Goal: Communication & Community: Answer question/provide support

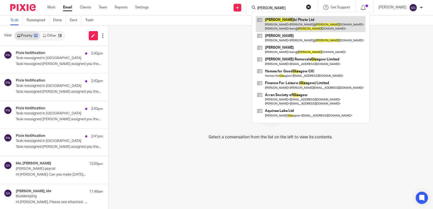
type input "[PERSON_NAME]"
click at [265, 23] on link at bounding box center [311, 24] width 110 height 16
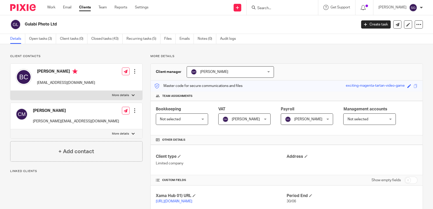
click at [171, 10] on div "Send new email Create task Add client Request signature Get Support Contact Sup…" at bounding box center [294, 7] width 277 height 15
click at [179, 37] on ul "Details Open tasks (3) Client tasks (0) Closed tasks (43) Recurring tasks (5) F…" at bounding box center [126, 39] width 233 height 10
click at [179, 37] on link "Emails" at bounding box center [186, 39] width 14 height 10
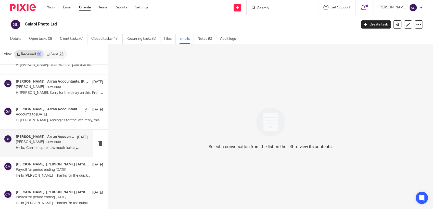
scroll to position [958, 0]
click at [27, 141] on p "Payroll for period ending [DATE]" at bounding box center [44, 141] width 57 height 4
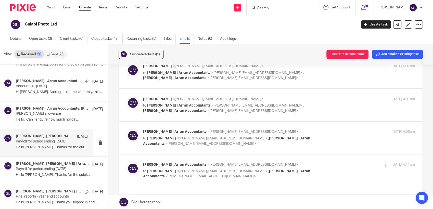
scroll to position [0, 0]
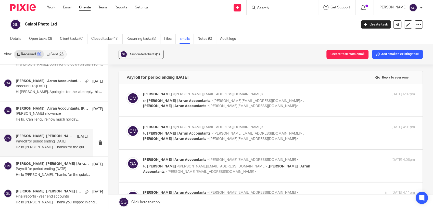
click at [162, 109] on label at bounding box center [271, 100] width 304 height 32
click at [126, 92] on input "checkbox" at bounding box center [126, 92] width 0 height 0
checkbox input "true"
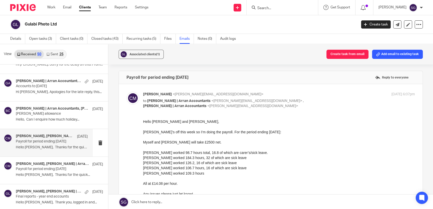
scroll to position [28, 0]
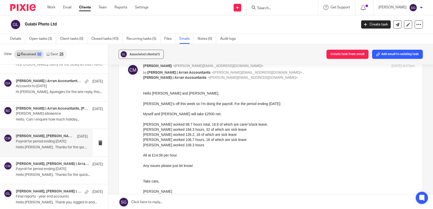
drag, startPoint x: 238, startPoint y: 174, endPoint x: 238, endPoint y: 155, distance: 19.1
click at [238, 174] on div "Hello Olivia and Sarah, Ben’s off this week so I’m doing the payroll. For the p…" at bounding box center [279, 144] width 272 height 109
click at [167, 20] on div "Gulabi Photo Ltd" at bounding box center [181, 24] width 343 height 11
click at [209, 141] on div "Hello Olivia and Sarah, Ben’s off this week so I’m doing the payroll. For the p…" at bounding box center [279, 144] width 272 height 109
click at [221, 138] on div "Hello Olivia and Sarah, Ben’s off this week so I’m doing the payroll. For the p…" at bounding box center [279, 144] width 272 height 109
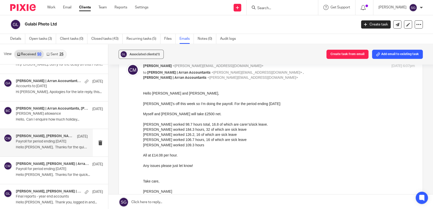
click at [75, 51] on div "View Received 50 Sent 25" at bounding box center [54, 54] width 108 height 20
click at [199, 162] on div "Hello Olivia and Sarah, Ben’s off this week so I’m doing the payroll. For the p…" at bounding box center [279, 144] width 272 height 109
click at [41, 170] on p "Payroll for period ending 27/3/25" at bounding box center [44, 169] width 57 height 4
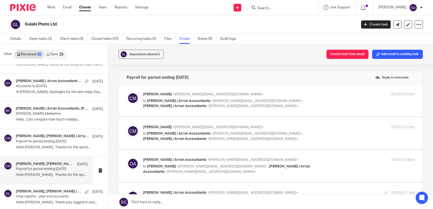
scroll to position [0, 0]
click at [38, 167] on p "Payroll for period ending 27/3/25" at bounding box center [44, 169] width 57 height 4
click at [179, 109] on label at bounding box center [271, 100] width 304 height 32
click at [126, 92] on input "checkbox" at bounding box center [126, 92] width 0 height 0
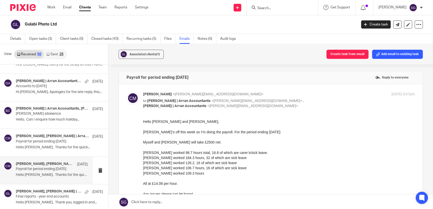
click at [179, 108] on p "to Olivia | Arran Accountants <olivia@arranaccountants.co.uk> , Sarah | Arran A…" at bounding box center [233, 103] width 181 height 10
checkbox input "false"
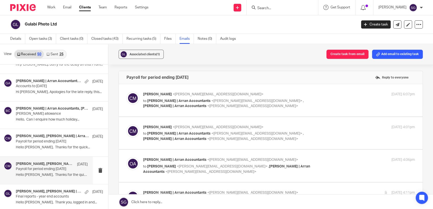
click at [171, 141] on p "to Olivia | Arran Accountants <olivia@arranaccountants.co.uk> , Sarah | Arran A…" at bounding box center [233, 136] width 181 height 10
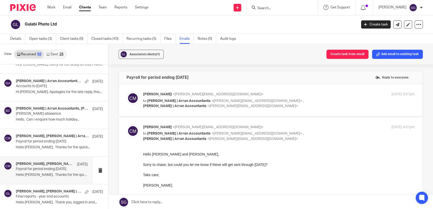
click at [171, 141] on p "to Olivia | Arran Accountants <olivia@arranaccountants.co.uk> , Sarah | Arran A…" at bounding box center [233, 136] width 181 height 10
checkbox input "false"
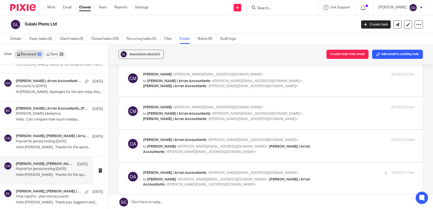
scroll to position [57, 0]
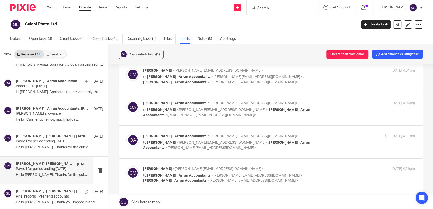
click at [169, 111] on span "[PERSON_NAME]" at bounding box center [161, 110] width 29 height 4
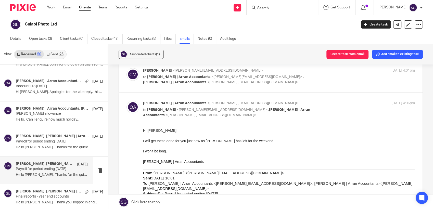
scroll to position [0, 0]
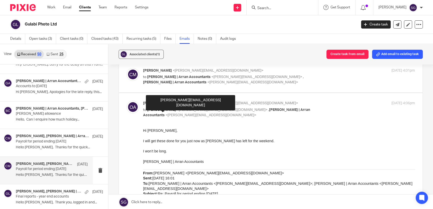
click at [169, 111] on span "[PERSON_NAME]" at bounding box center [161, 110] width 29 height 4
checkbox input "false"
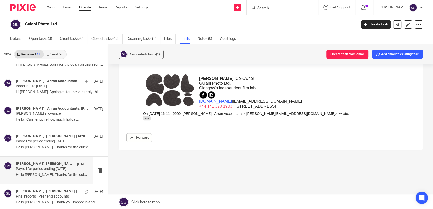
scroll to position [302, 0]
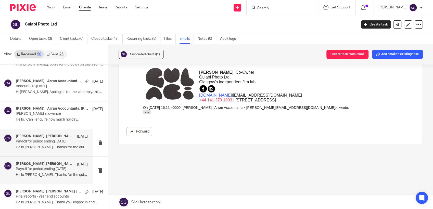
click at [31, 140] on p "Payroll for period ending 27/3/25" at bounding box center [44, 141] width 57 height 4
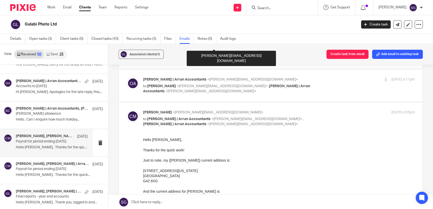
scroll to position [170, 0]
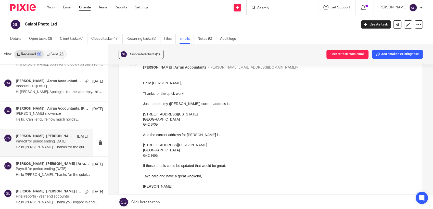
click at [222, 146] on div "Hello Olivia, Thanks for the quick work! Just to note, my (Christopher Moses) c…" at bounding box center [279, 134] width 272 height 109
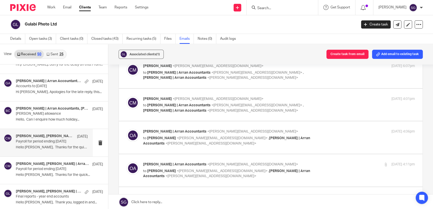
scroll to position [0, 0]
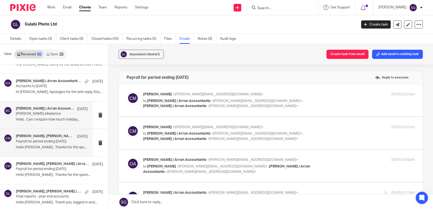
click at [30, 120] on p "Hello, Can I enquire how much holiday..." at bounding box center [52, 120] width 72 height 4
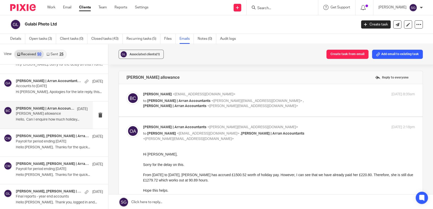
click at [207, 106] on span "<[PERSON_NAME][EMAIL_ADDRESS][DOMAIN_NAME]>" at bounding box center [252, 106] width 91 height 4
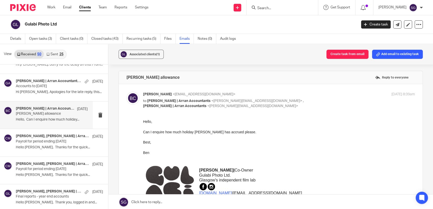
click at [169, 109] on p "to Olivia | Arran Accountants <olivia@arranaccountants.co.uk> , Sarah | Arran A…" at bounding box center [233, 103] width 181 height 10
checkbox input "false"
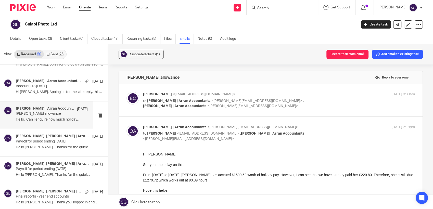
scroll to position [901, 0]
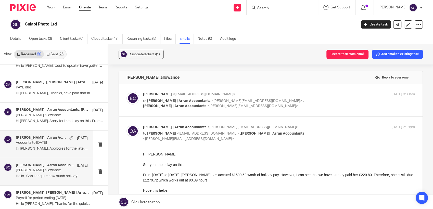
click at [38, 136] on h4 "Gail | Arran Accountants, Benjamin Cowie, Christopher Moses" at bounding box center [41, 138] width 51 height 4
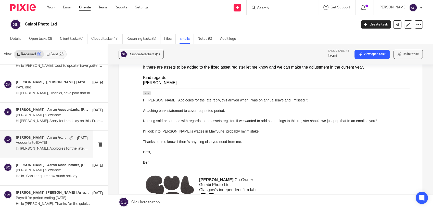
scroll to position [255, 0]
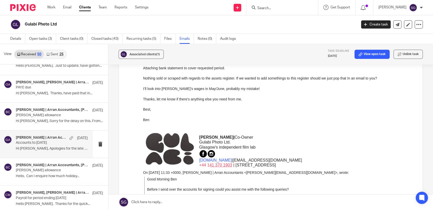
click at [180, 14] on div "Send new email Create task Add client Request signature Get Support Contact Sup…" at bounding box center [294, 7] width 277 height 15
click at [188, 10] on div "Send new email Create task Add client Request signature Get Support Contact Sup…" at bounding box center [294, 7] width 277 height 15
click at [65, 7] on link "Email" at bounding box center [67, 7] width 8 height 5
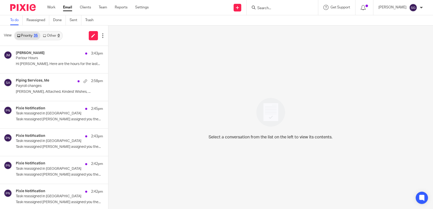
click at [191, 15] on div "Work Email Clients Team Reports Settings Work Email Clients Team Reports Settin…" at bounding box center [216, 7] width 433 height 15
click at [47, 50] on div "James Mercer 3:43pm Parlour Hours Hi Sarah, Here are the hours for the last..." at bounding box center [46, 59] width 93 height 27
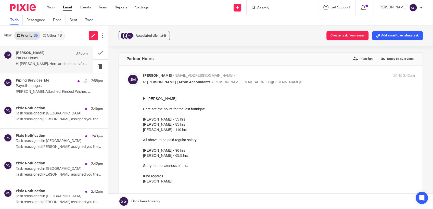
click at [51, 36] on link "Other 18" at bounding box center [52, 36] width 24 height 8
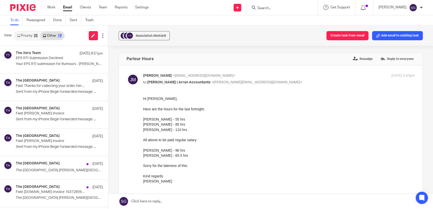
click at [28, 38] on link "Priority 35" at bounding box center [28, 36] width 26 height 8
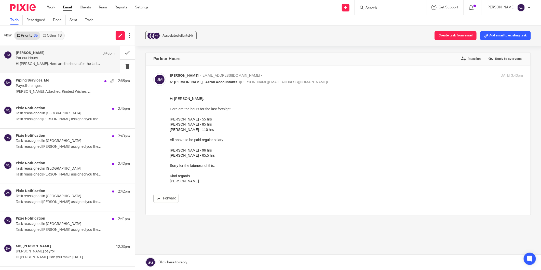
click at [381, 9] on input "Search" at bounding box center [388, 8] width 46 height 5
click at [374, 7] on input "Search" at bounding box center [388, 8] width 46 height 5
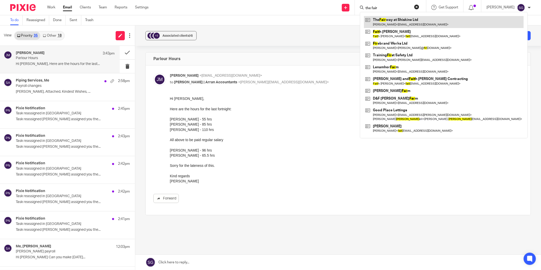
type input "the fair"
click at [404, 22] on link at bounding box center [444, 22] width 160 height 12
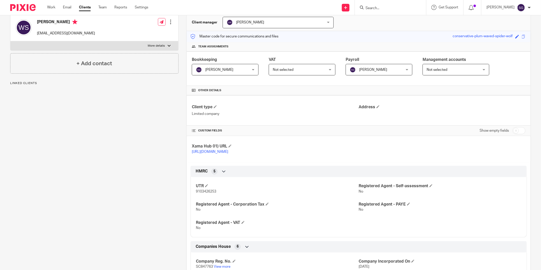
scroll to position [113, 0]
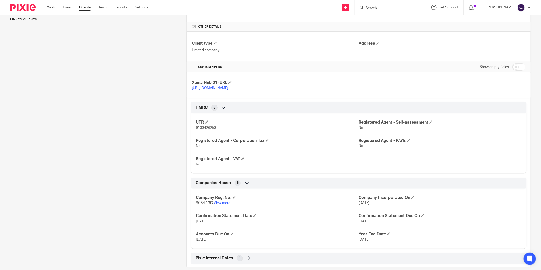
click at [203, 202] on span "SC847763" at bounding box center [204, 203] width 17 height 4
copy p "SC847763"
click at [323, 226] on div "Company Reg. No. SC847763 View more Company Incorporated On 7 May 2025 Confirma…" at bounding box center [359, 217] width 337 height 64
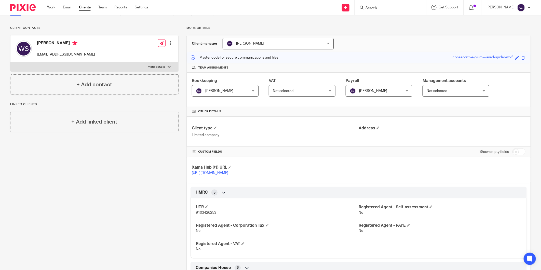
scroll to position [0, 0]
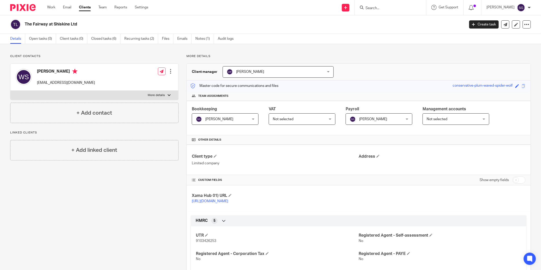
click at [46, 214] on div "Client contacts William Sillars williamsillars@outlook.com Edit contact Create …" at bounding box center [90, 217] width 176 height 327
click at [197, 24] on h2 "The Fairway at Shiskine Ltd" at bounding box center [200, 24] width 350 height 5
click at [184, 12] on div "Send new email Create task Add client Request signature Get Support Contact Sup…" at bounding box center [348, 7] width 385 height 15
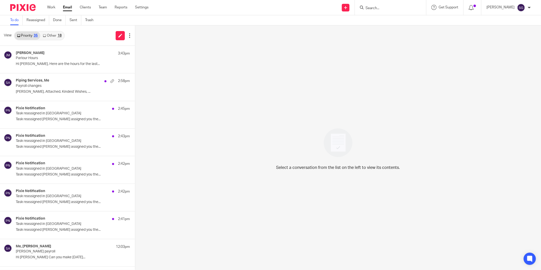
click at [185, 14] on div "Send new email Create task Add client Request signature Get Support Contact Sup…" at bounding box center [348, 7] width 385 height 15
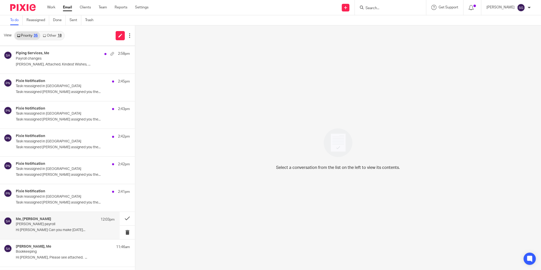
scroll to position [113, 0]
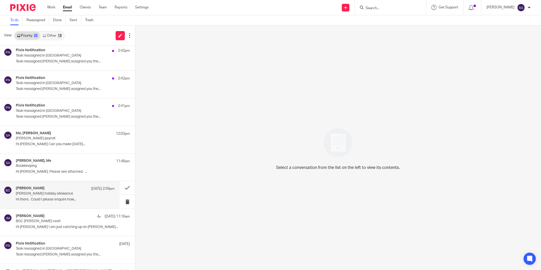
click at [89, 198] on p "Hi there, Could I please enquire how..." at bounding box center [65, 200] width 99 height 4
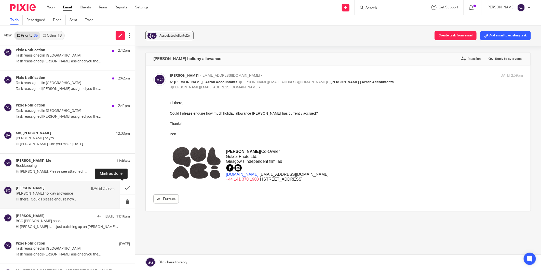
scroll to position [0, 0]
click at [222, 270] on link at bounding box center [338, 262] width 406 height 15
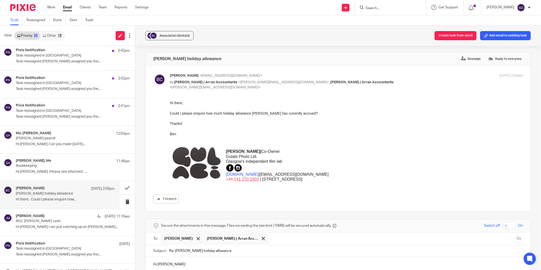
click at [291, 196] on div "Forward" at bounding box center [338, 199] width 370 height 9
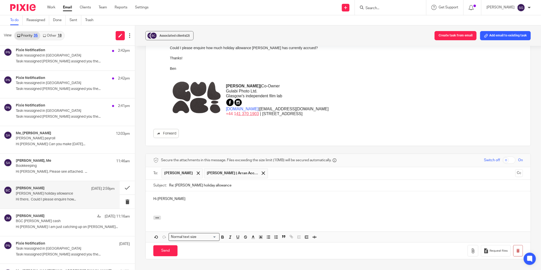
scroll to position [121, 0]
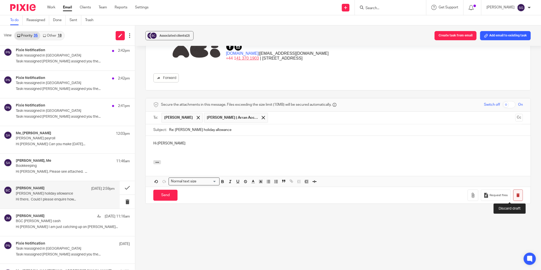
click at [514, 193] on button "button" at bounding box center [519, 195] width 10 height 11
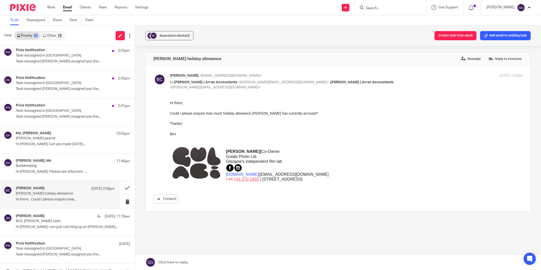
scroll to position [0, 0]
